Goal: Information Seeking & Learning: Learn about a topic

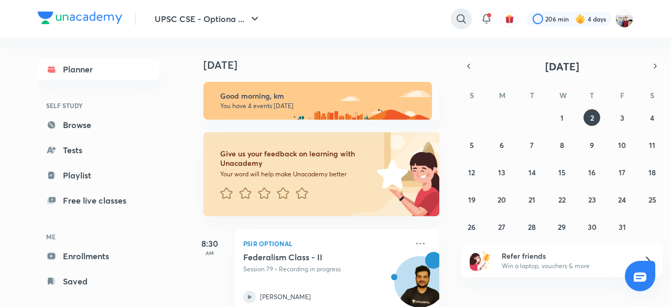
click at [461, 16] on icon at bounding box center [461, 19] width 13 height 13
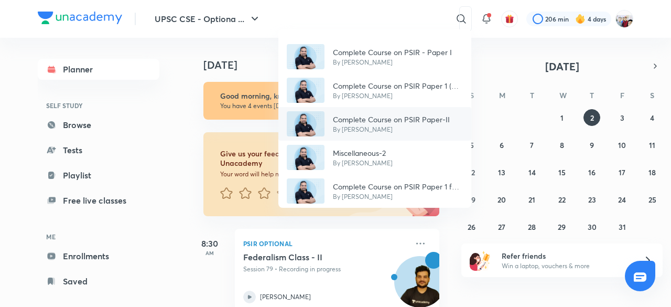
click at [424, 124] on p "Complete Course on PSIR Paper-II" at bounding box center [391, 119] width 117 height 11
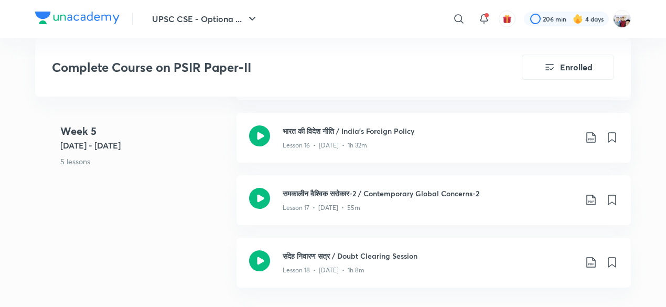
scroll to position [1594, 0]
